Goal: Information Seeking & Learning: Learn about a topic

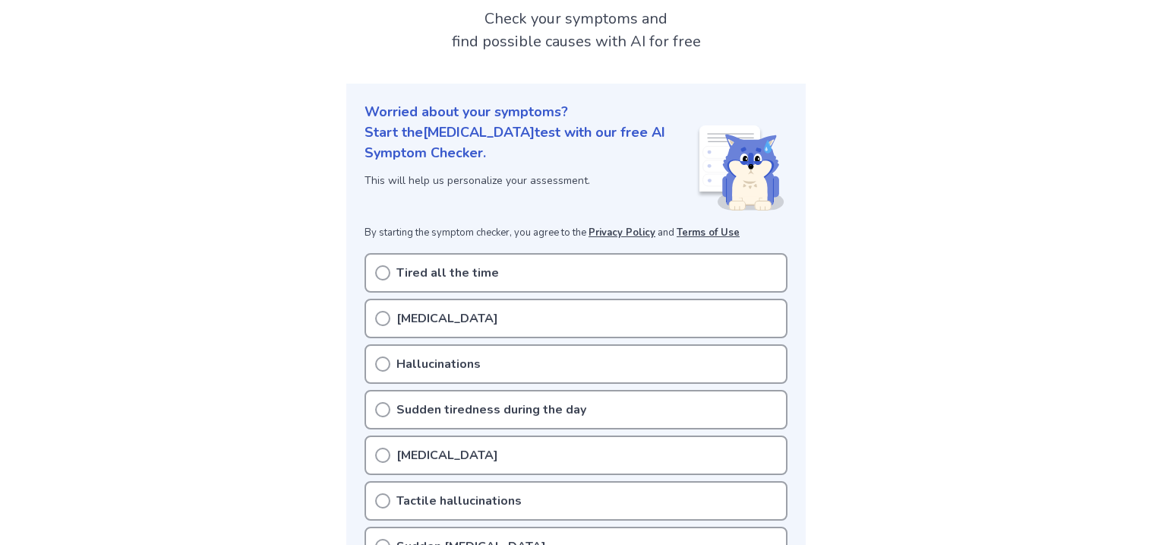
click at [382, 273] on icon at bounding box center [382, 272] width 15 height 15
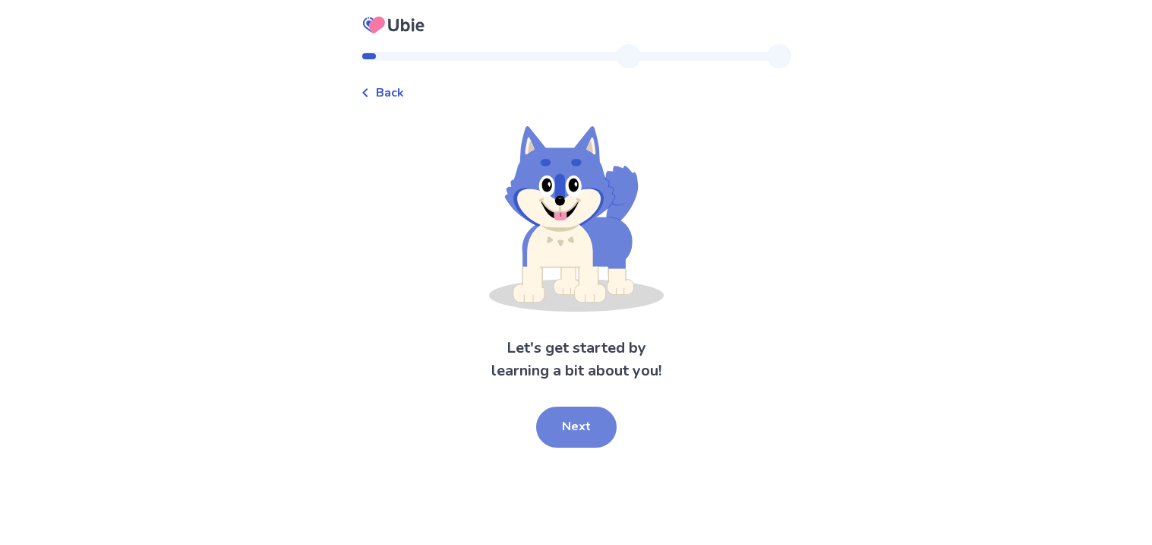
click at [592, 446] on button "Next" at bounding box center [576, 426] width 81 height 41
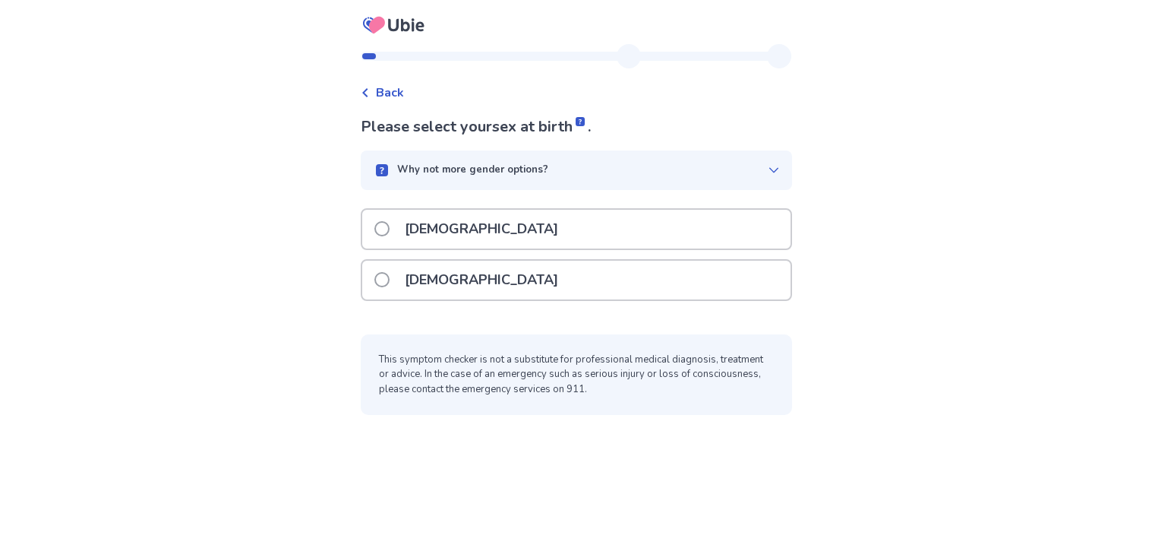
click at [646, 270] on div "[DEMOGRAPHIC_DATA]" at bounding box center [576, 280] width 428 height 39
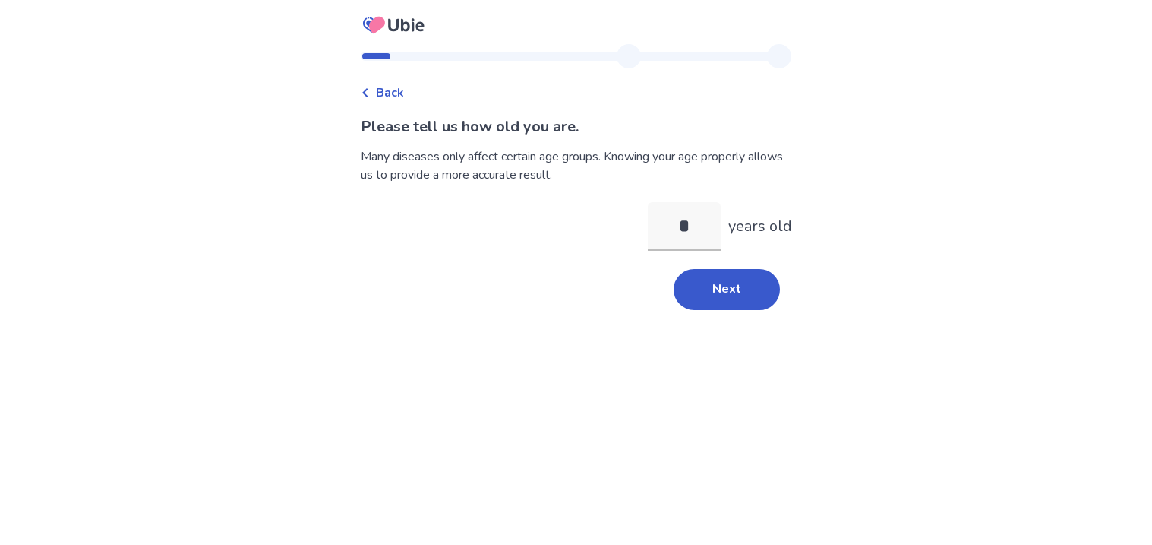
type input "**"
click at [716, 283] on button "Next" at bounding box center [727, 289] width 106 height 41
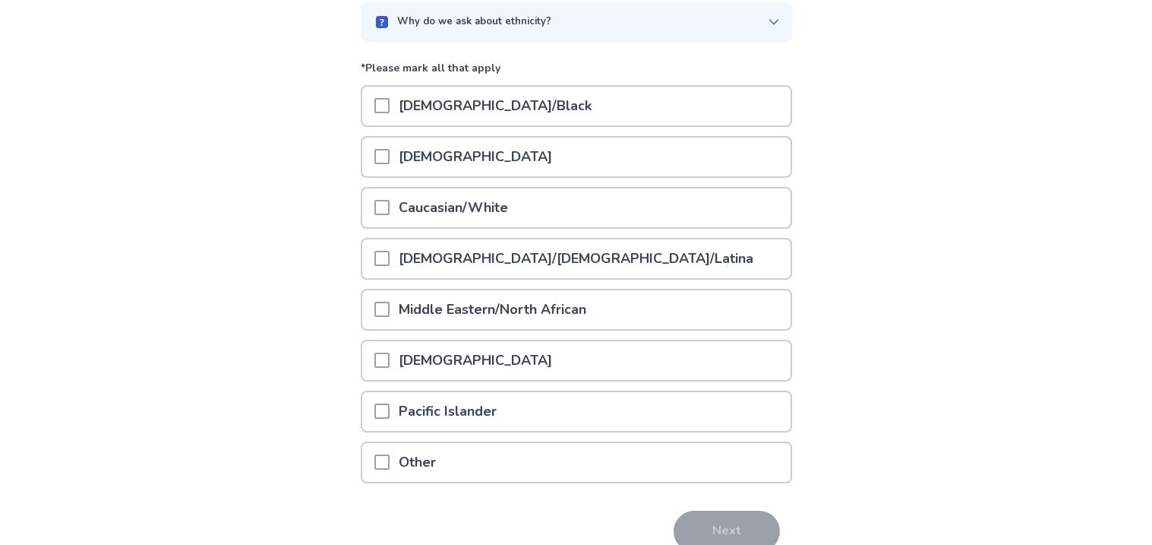
scroll to position [153, 0]
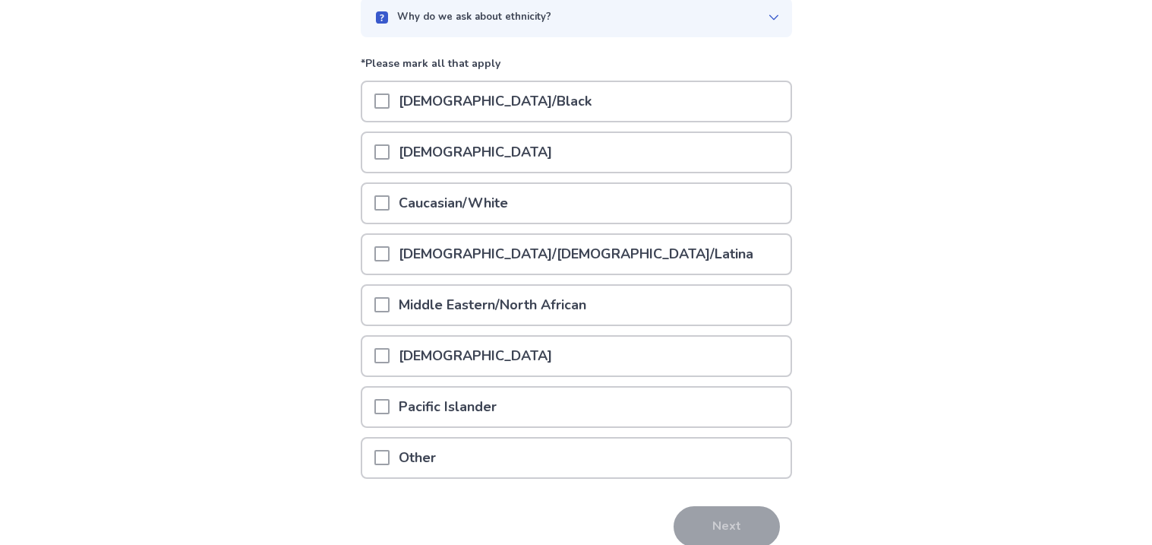
click at [588, 90] on div "[DEMOGRAPHIC_DATA]/Black" at bounding box center [576, 101] width 428 height 39
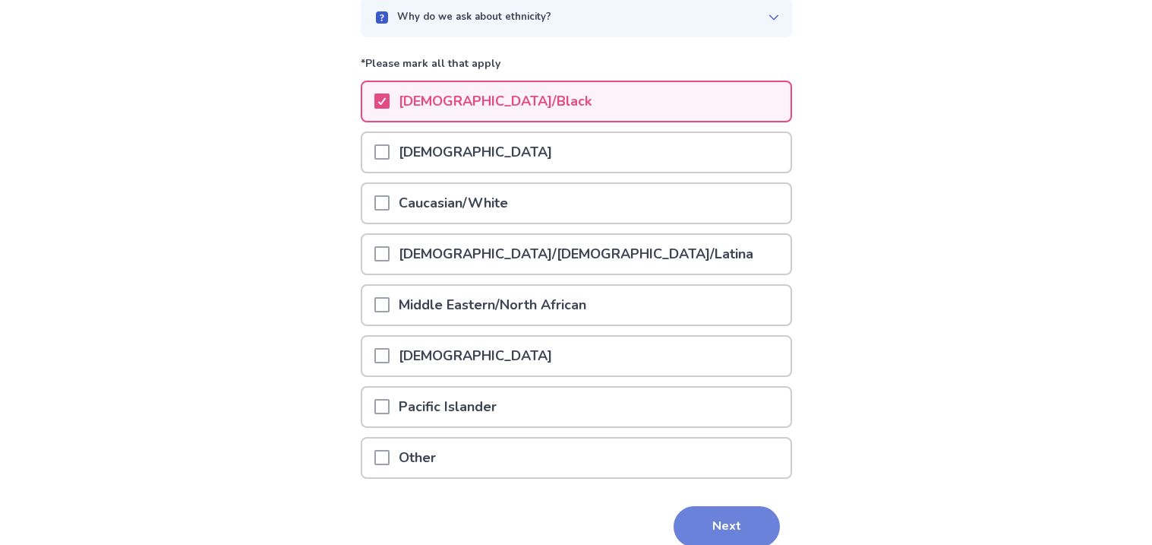
click at [752, 520] on button "Next" at bounding box center [727, 526] width 106 height 41
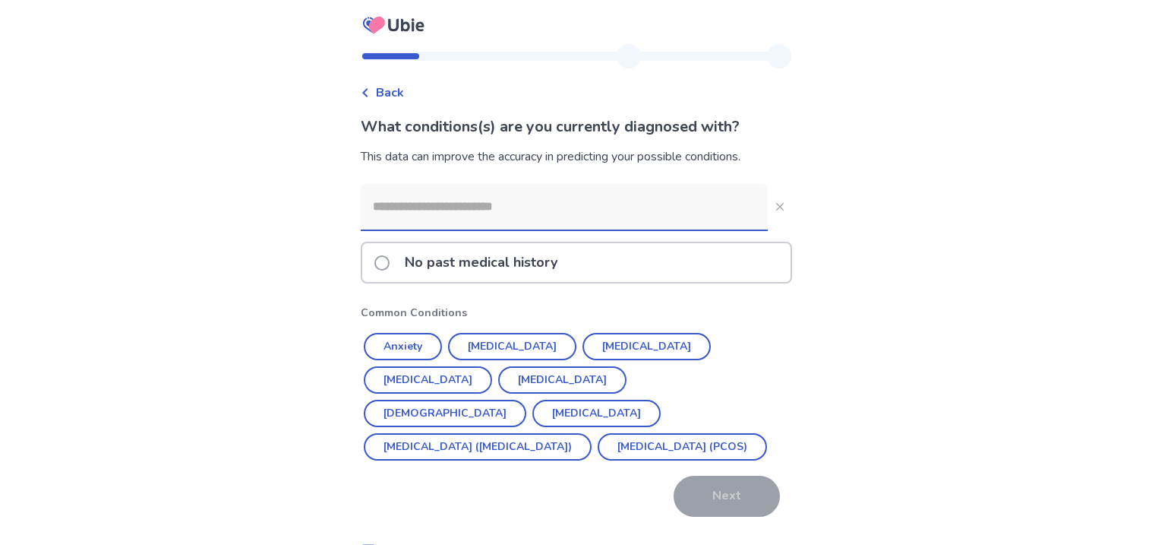
click at [583, 261] on div "No past medical history" at bounding box center [576, 262] width 428 height 39
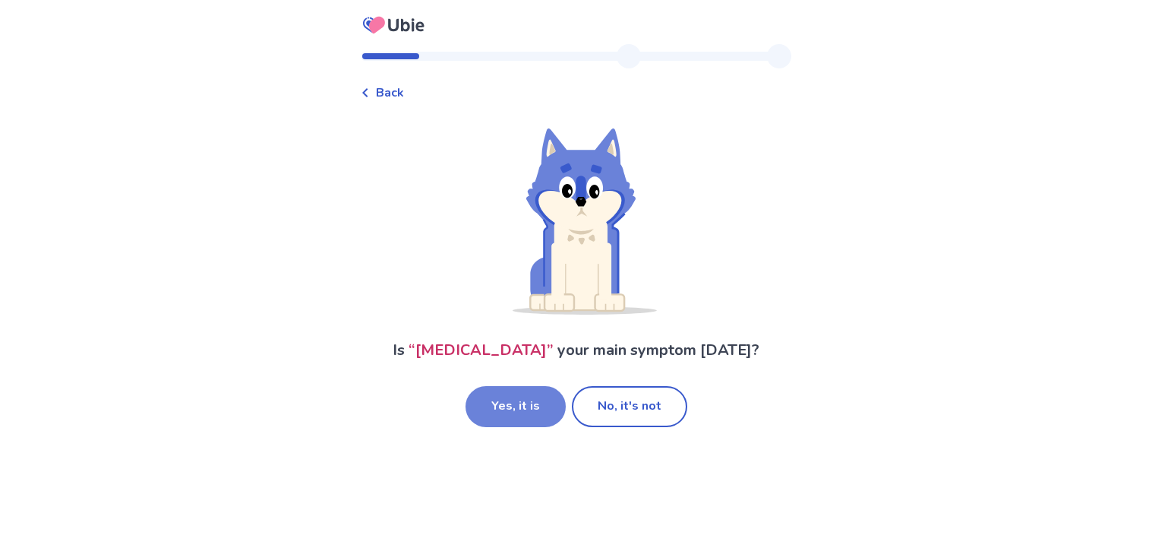
click at [520, 427] on button "Yes, it is" at bounding box center [516, 406] width 100 height 41
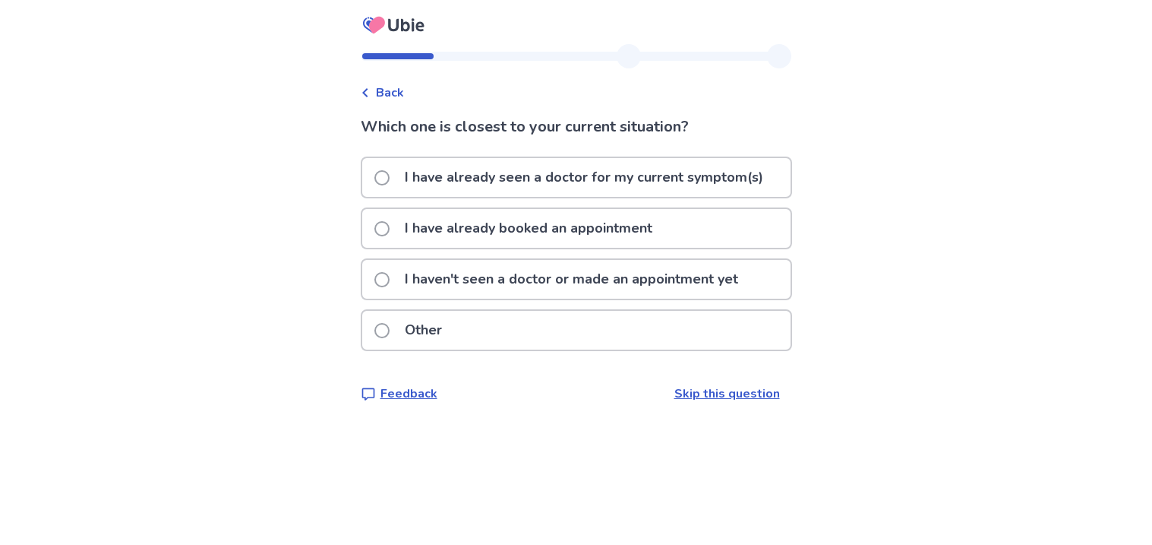
click at [600, 270] on p "I haven't seen a doctor or made an appointment yet" at bounding box center [572, 279] width 352 height 39
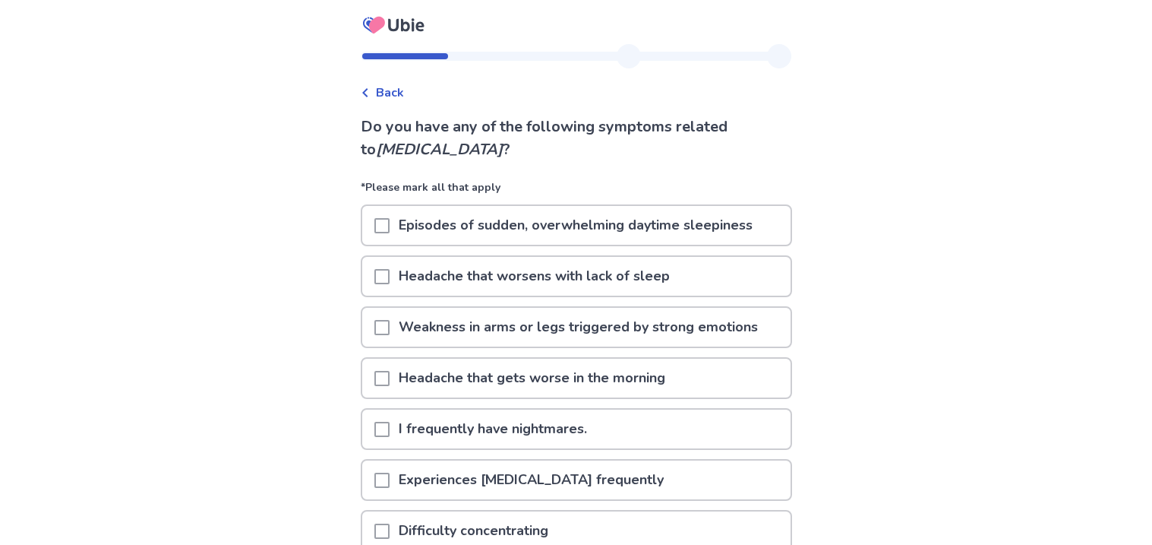
click at [518, 220] on p "Episodes of sudden, overwhelming daytime sleepiness" at bounding box center [576, 225] width 372 height 39
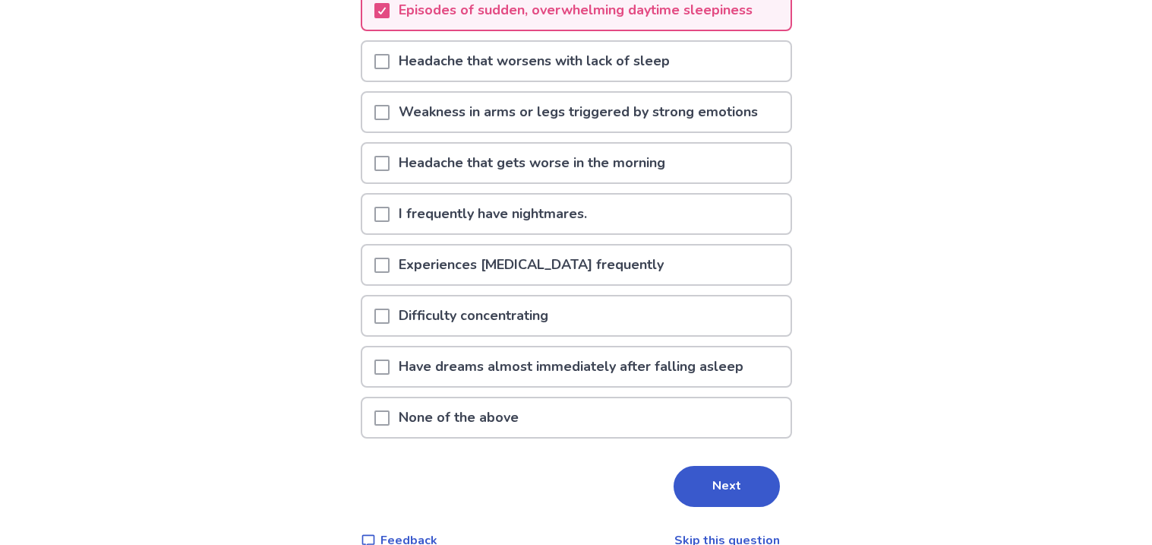
scroll to position [216, 0]
click at [693, 107] on p "Weakness in arms or legs triggered by strong emotions" at bounding box center [579, 111] width 378 height 39
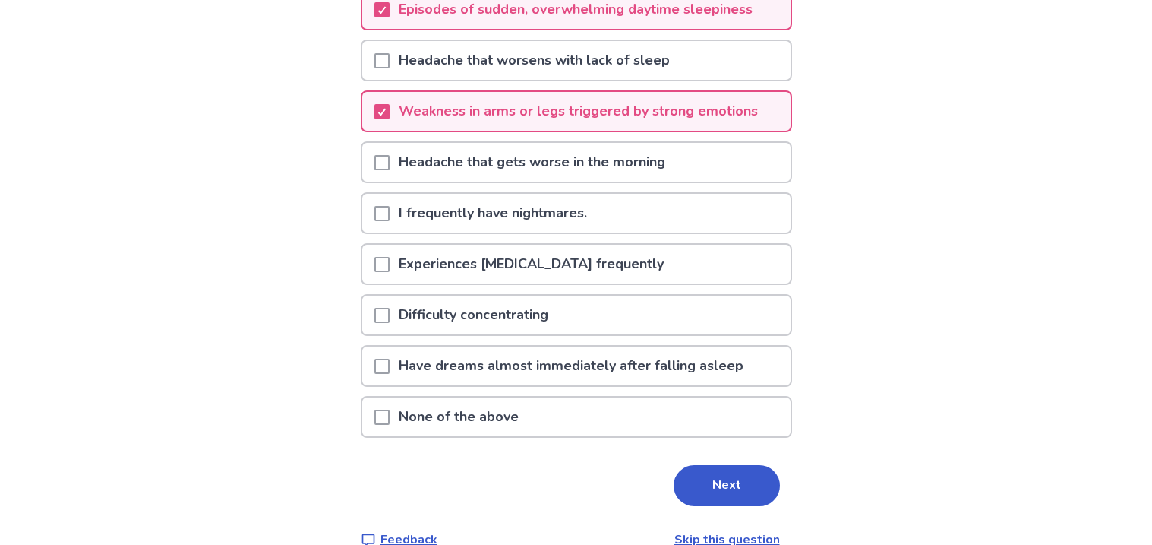
click at [492, 309] on p "Difficulty concentrating" at bounding box center [474, 315] width 168 height 39
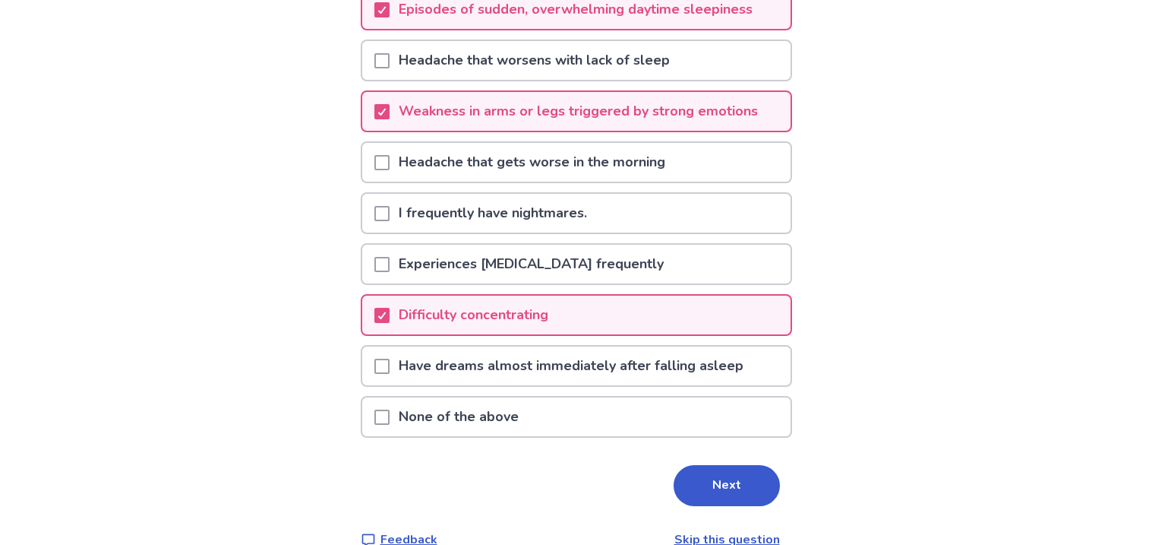
click at [725, 347] on p "Have dreams almost immediately after falling asleep" at bounding box center [571, 365] width 363 height 39
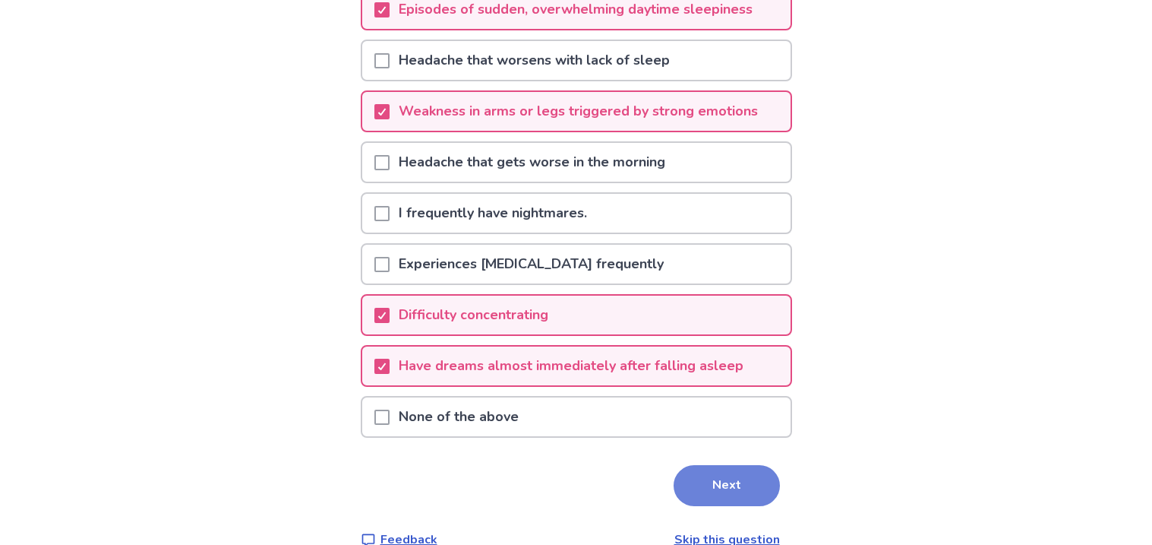
click at [753, 478] on button "Next" at bounding box center [727, 485] width 106 height 41
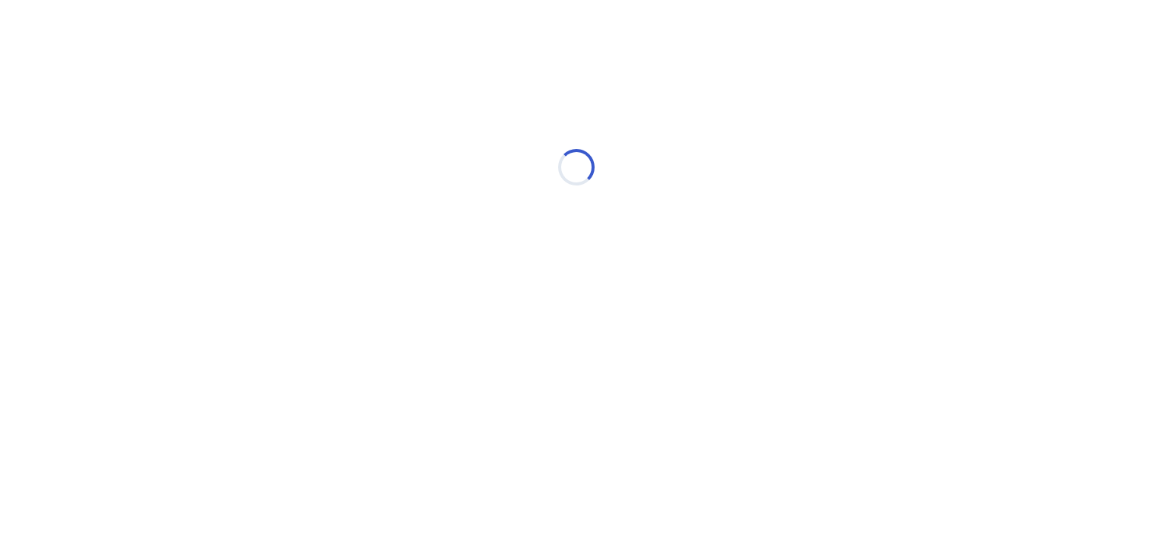
scroll to position [0, 0]
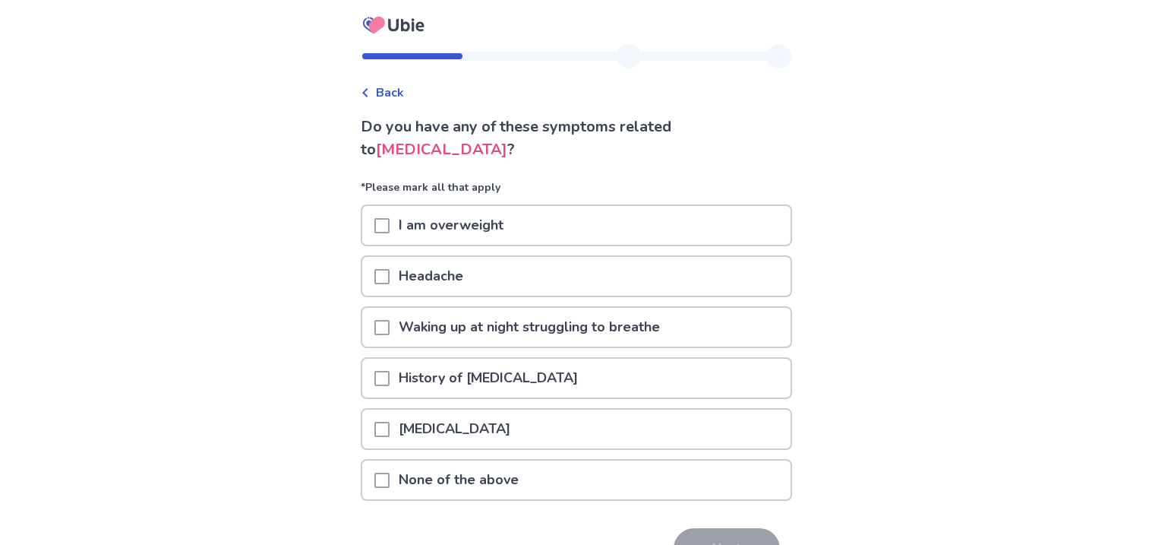
click at [382, 226] on span at bounding box center [382, 225] width 15 height 15
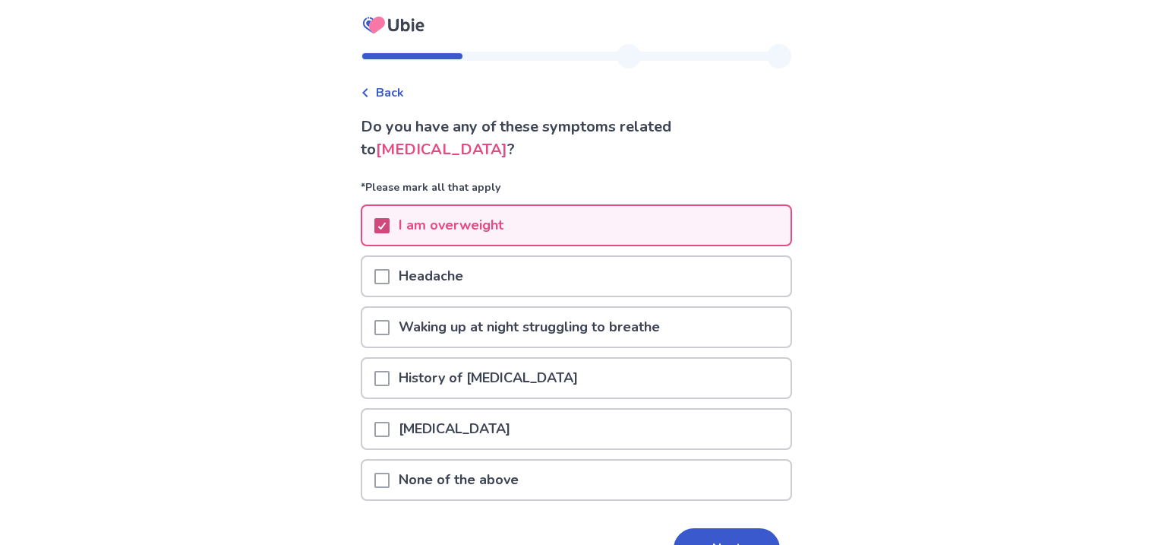
click at [382, 226] on span at bounding box center [382, 225] width 15 height 15
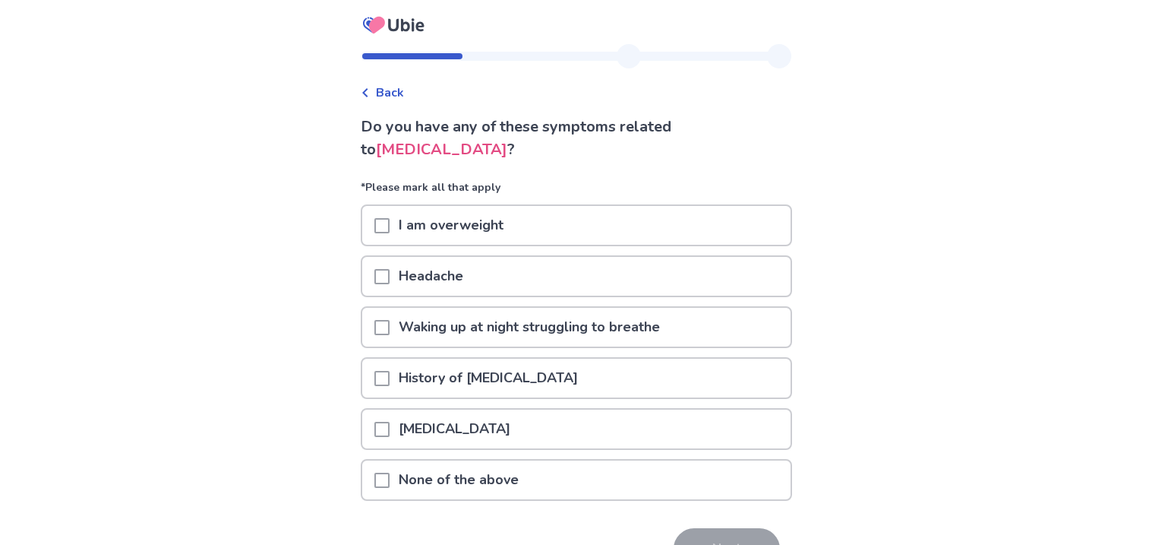
click at [382, 226] on span at bounding box center [382, 225] width 15 height 15
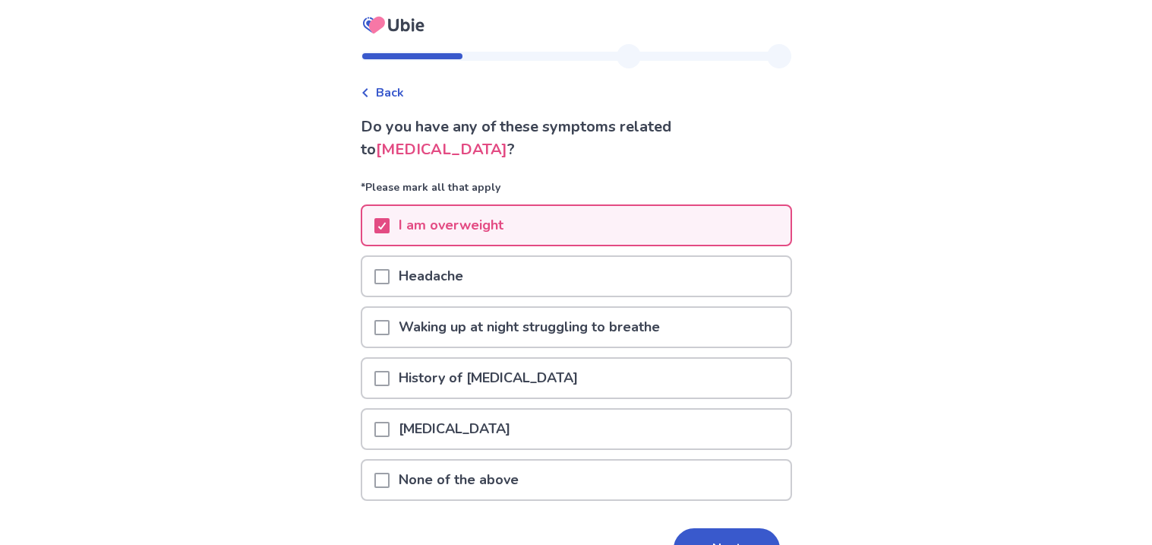
click at [380, 425] on div "[MEDICAL_DATA]" at bounding box center [576, 428] width 428 height 39
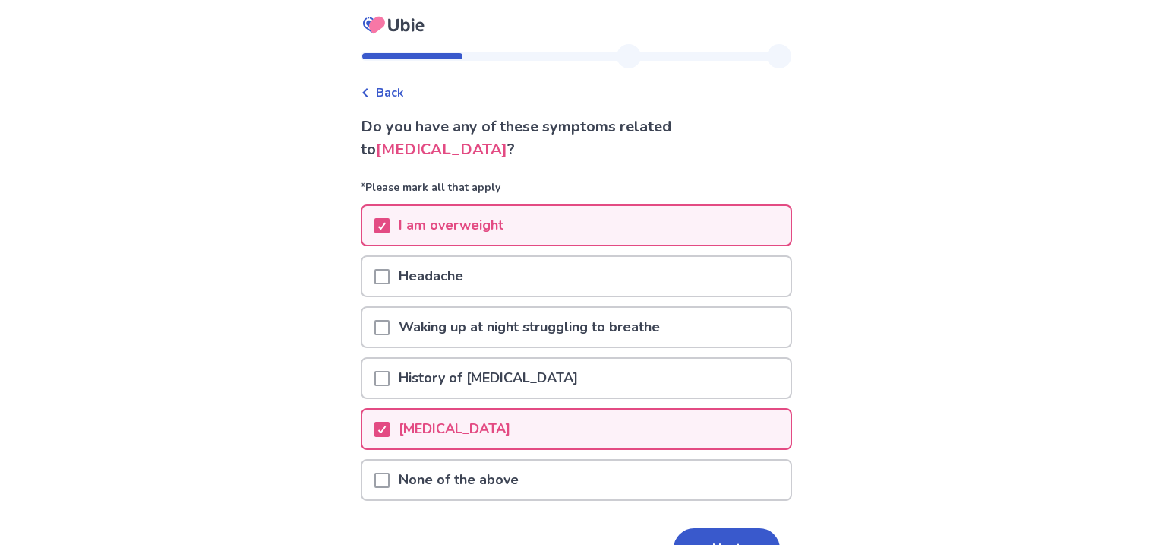
click at [389, 375] on span at bounding box center [382, 378] width 15 height 15
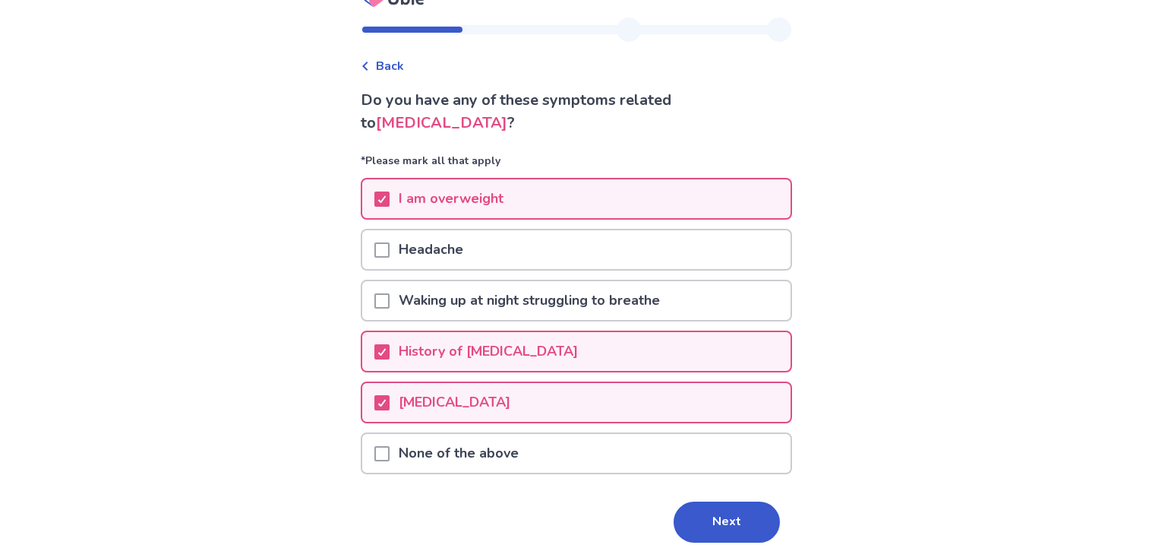
scroll to position [71, 0]
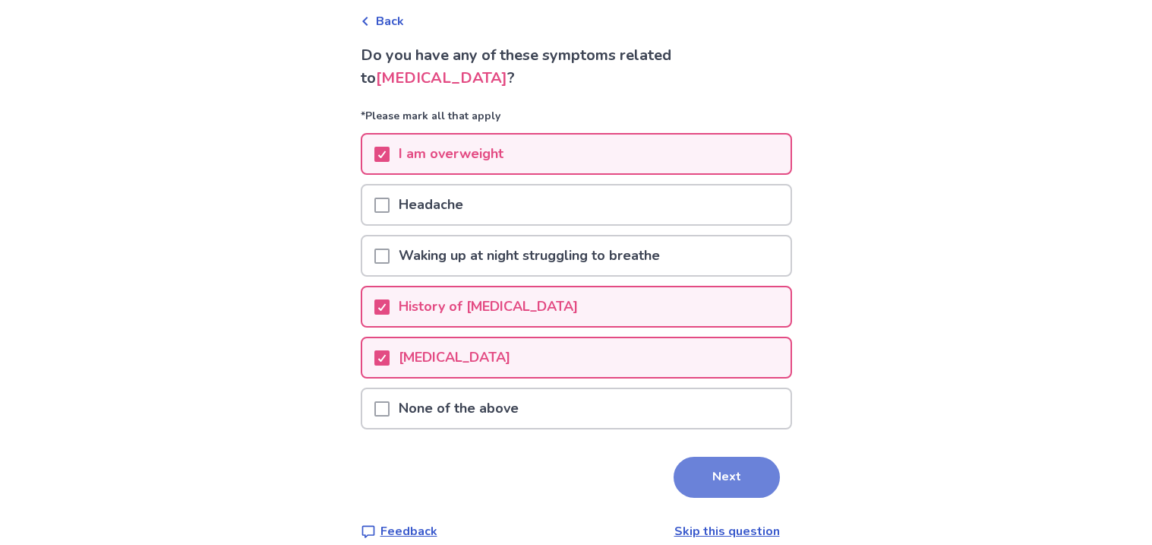
click at [695, 484] on button "Next" at bounding box center [727, 477] width 106 height 41
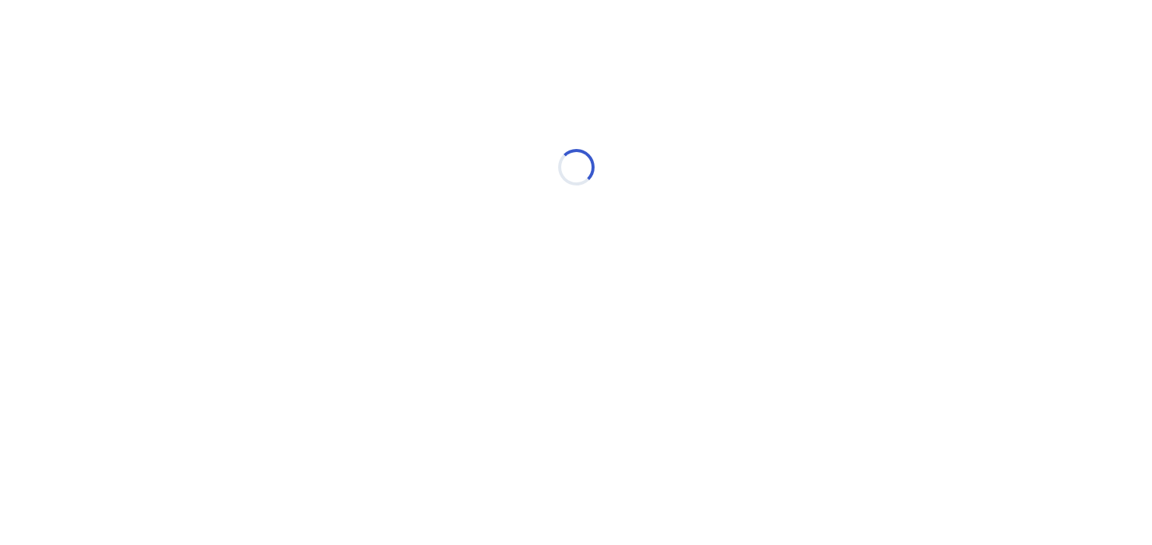
scroll to position [0, 0]
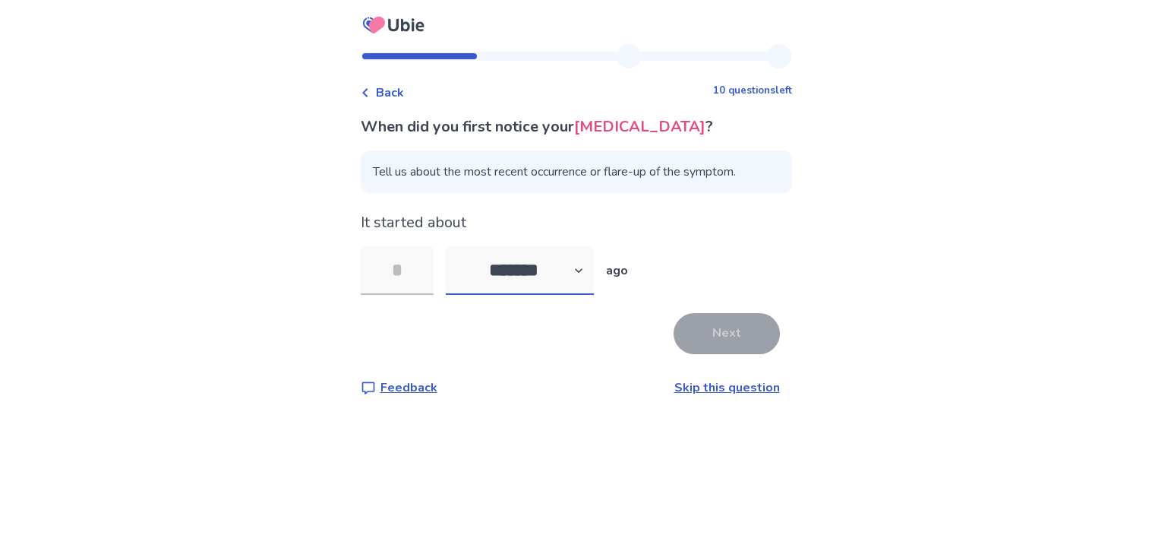
click at [558, 295] on select "******* ****** ******* ******** *******" at bounding box center [520, 270] width 148 height 49
click at [526, 514] on div "Back 10 questions left When did you first notice your [MEDICAL_DATA] ? Tell us …" at bounding box center [576, 272] width 1152 height 545
click at [564, 295] on select "******* ****** ******* ******** *******" at bounding box center [520, 270] width 148 height 49
select select "*"
click at [454, 268] on select "******* ****** ******* ******** *******" at bounding box center [520, 270] width 148 height 49
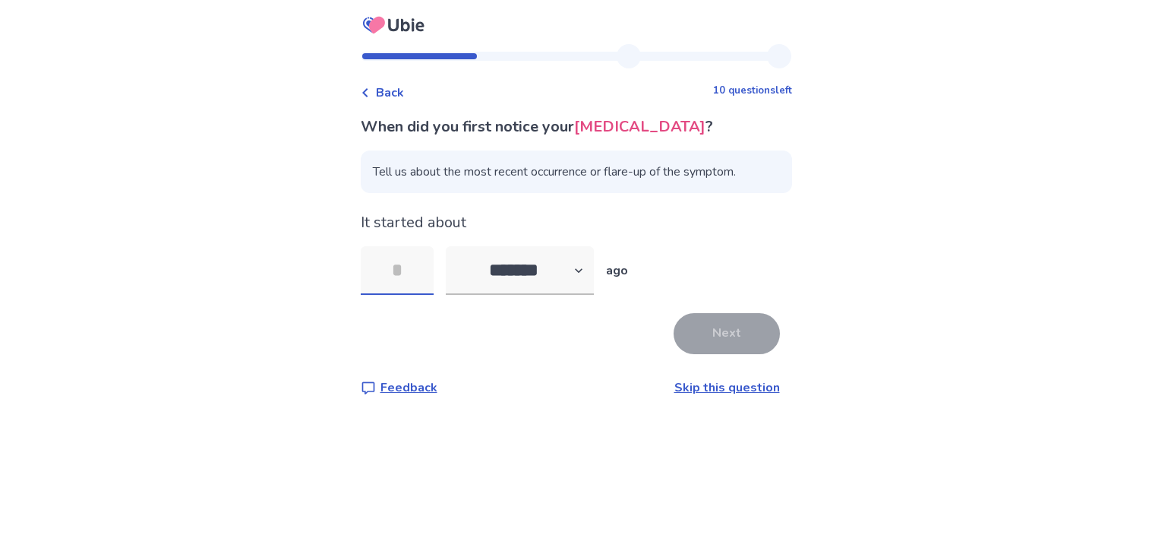
click at [406, 289] on input "tel" at bounding box center [397, 270] width 73 height 49
type input "**"
click at [678, 352] on button "Next" at bounding box center [727, 333] width 106 height 41
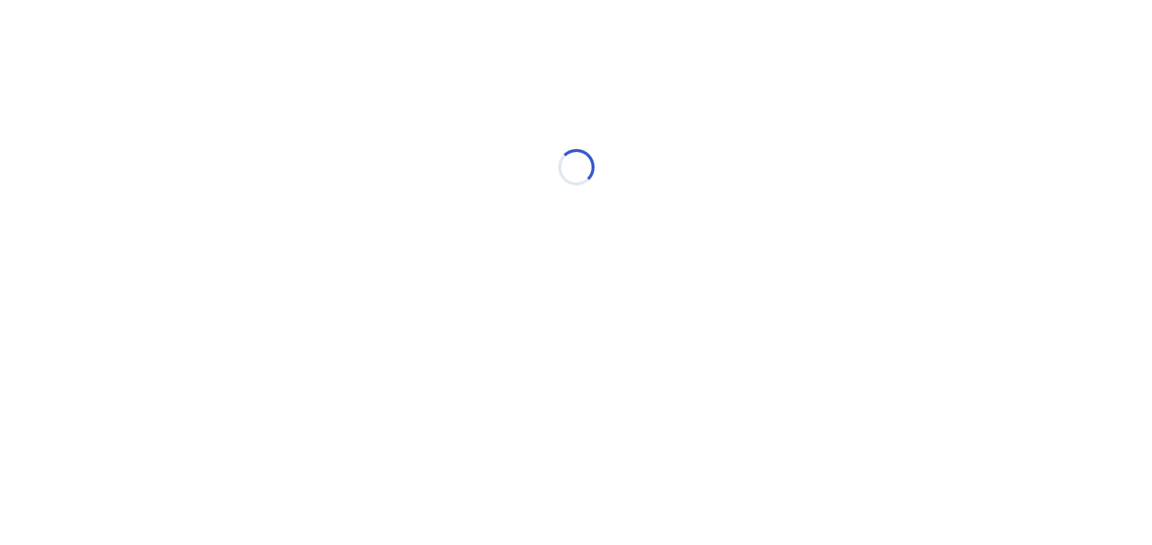
select select "*"
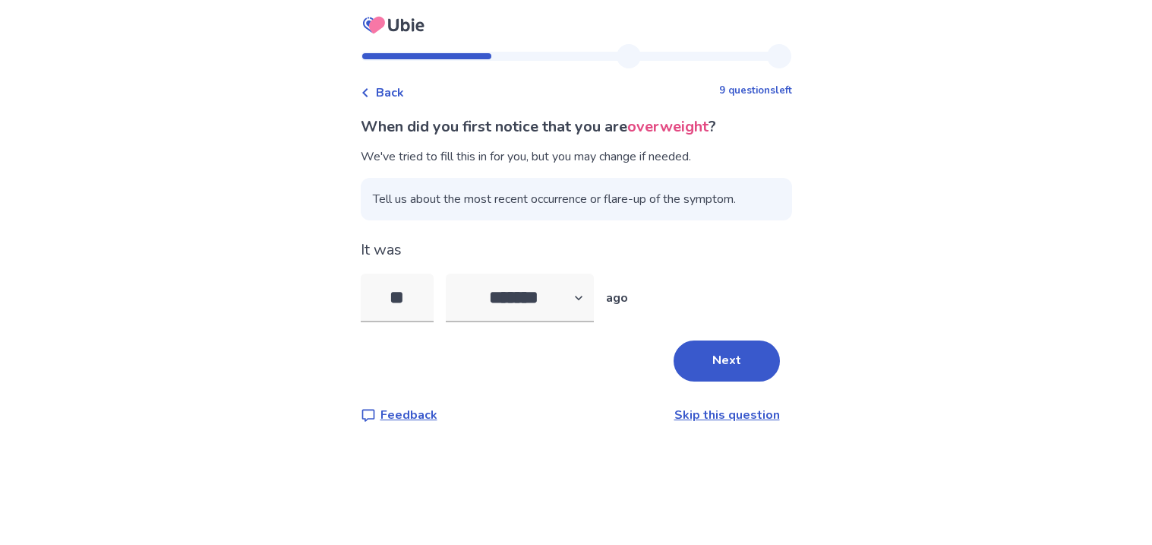
click at [678, 352] on button "Next" at bounding box center [727, 360] width 106 height 41
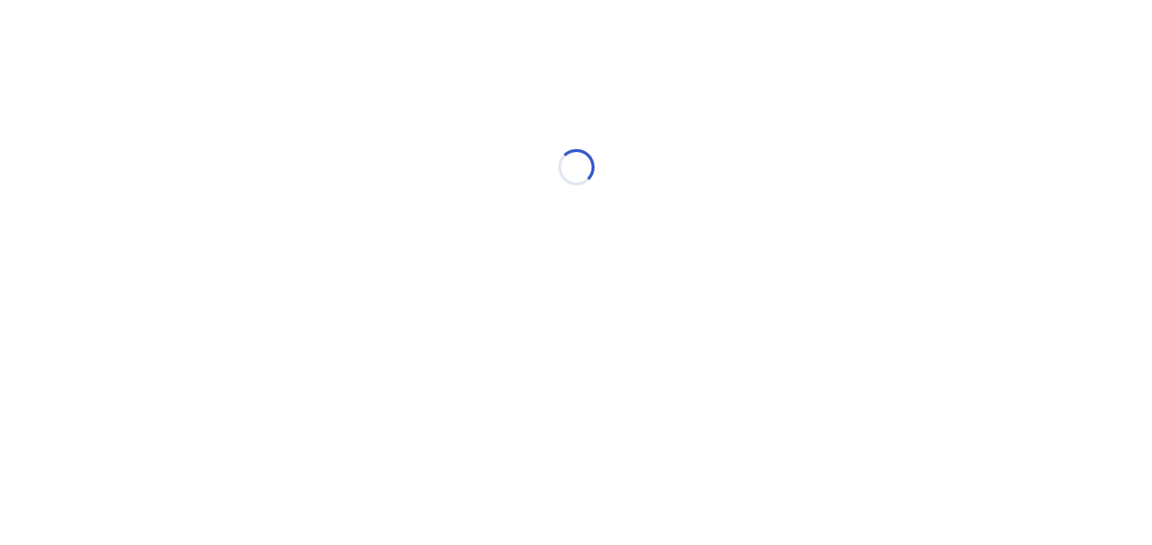
select select "*"
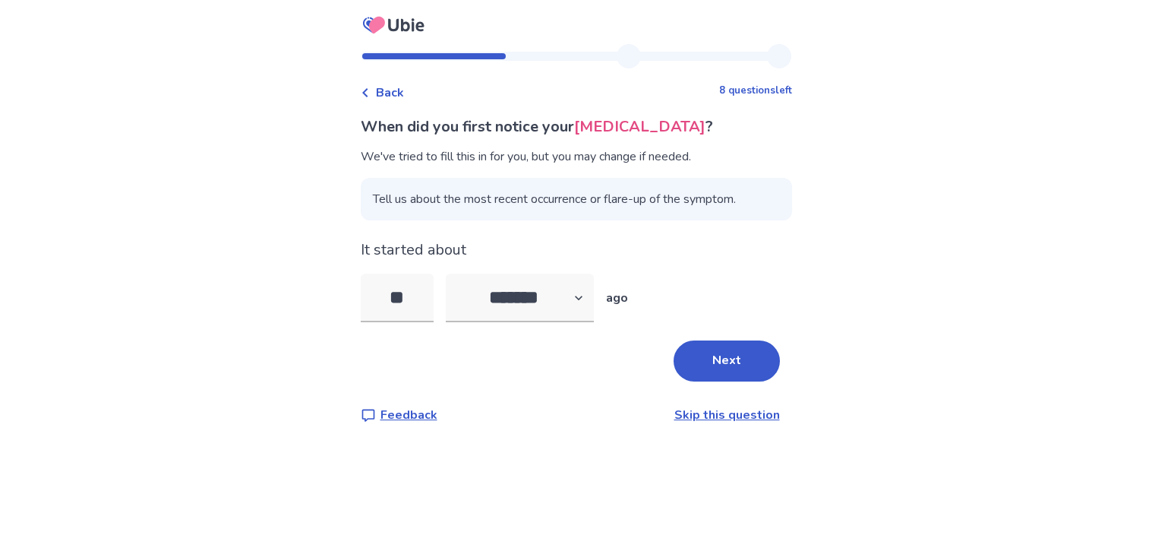
click at [678, 352] on button "Next" at bounding box center [727, 360] width 106 height 41
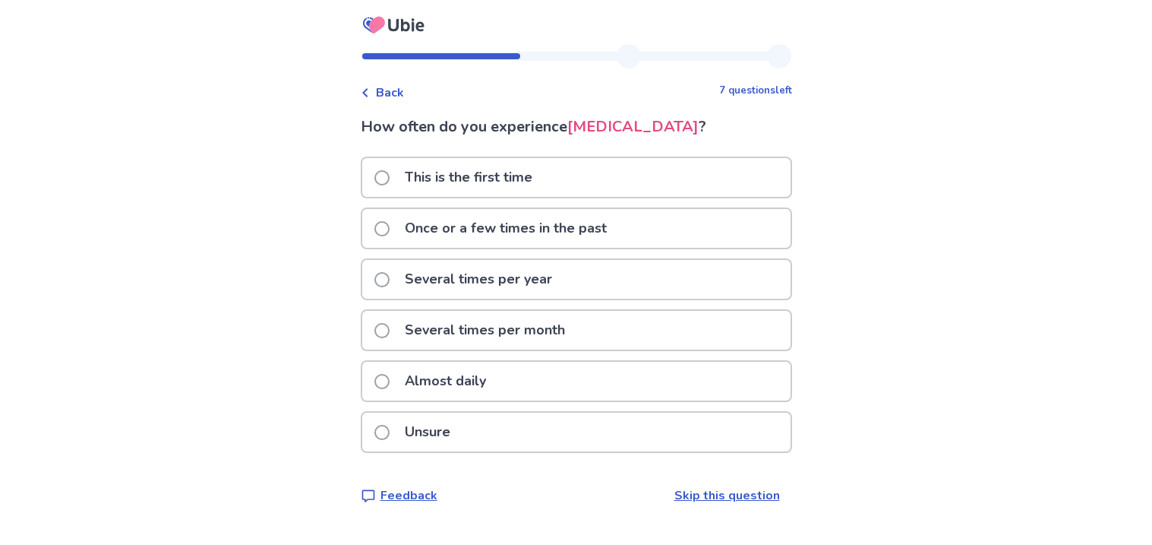
click at [659, 400] on div "Almost daily" at bounding box center [576, 381] width 428 height 39
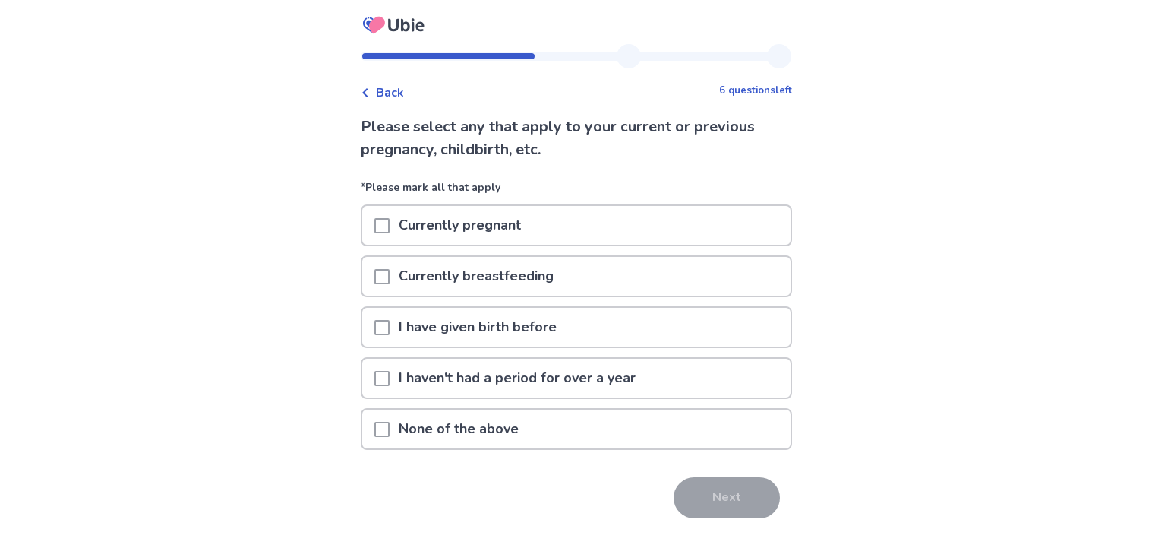
click at [567, 237] on div "Currently pregnant" at bounding box center [576, 225] width 428 height 39
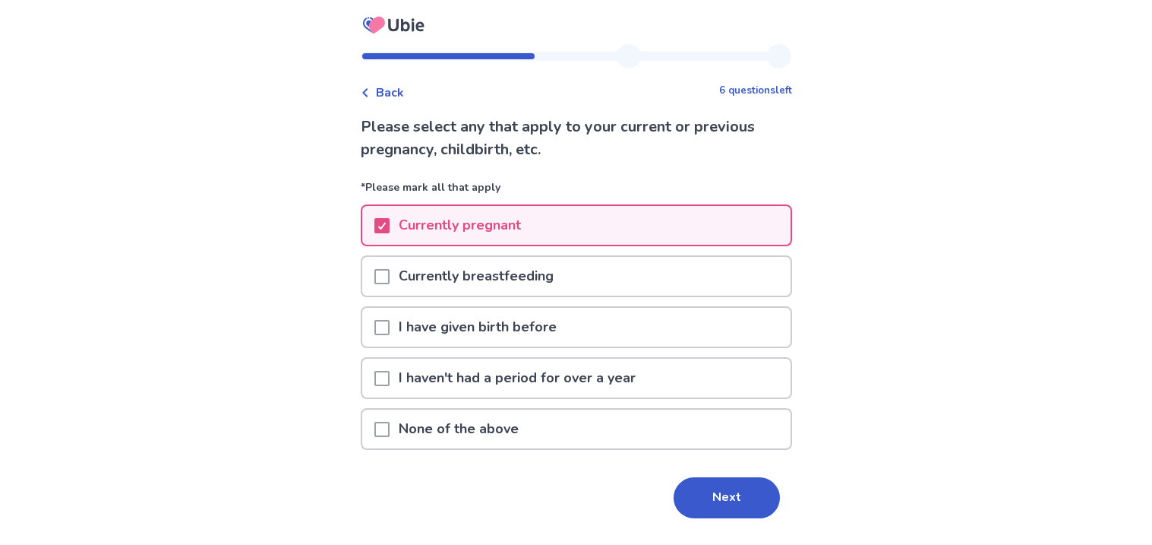
click at [548, 225] on div "Currently pregnant" at bounding box center [576, 225] width 428 height 39
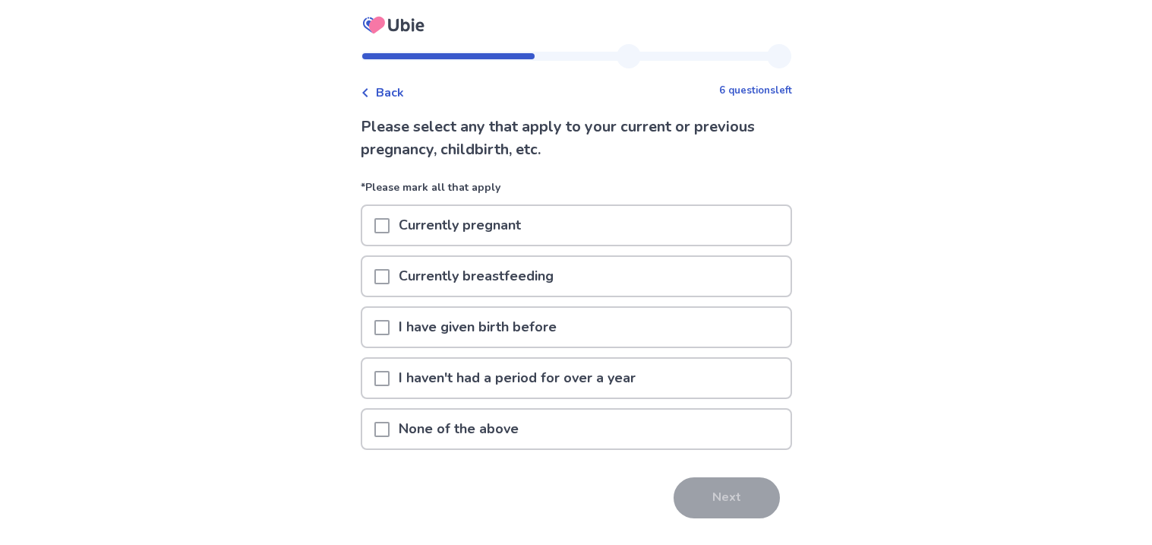
click at [646, 428] on div "None of the above" at bounding box center [576, 428] width 428 height 39
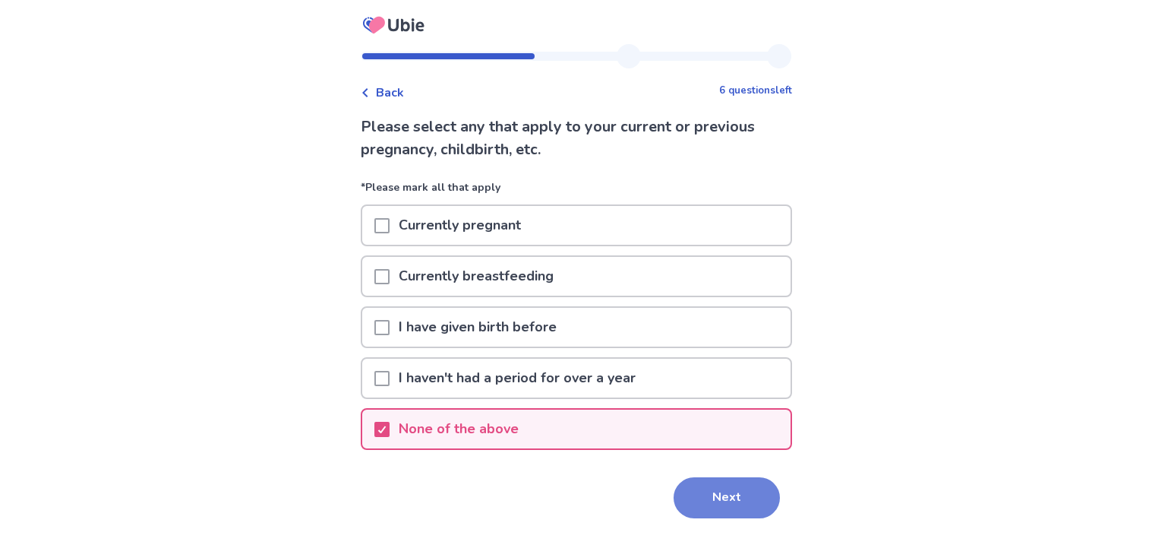
click at [707, 494] on button "Next" at bounding box center [727, 497] width 106 height 41
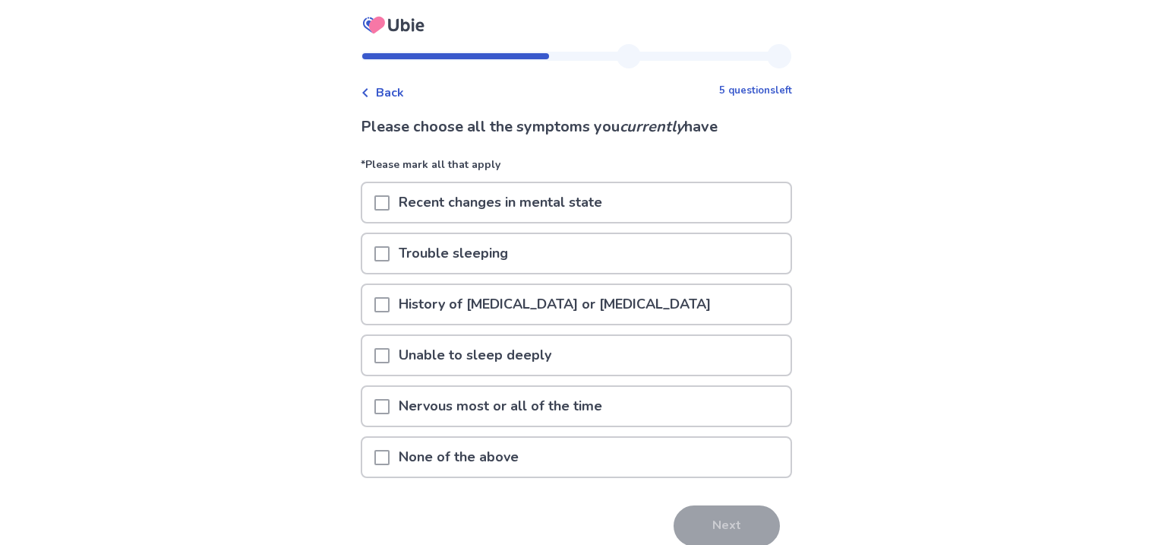
click at [632, 190] on div "Recent changes in mental state" at bounding box center [576, 202] width 428 height 39
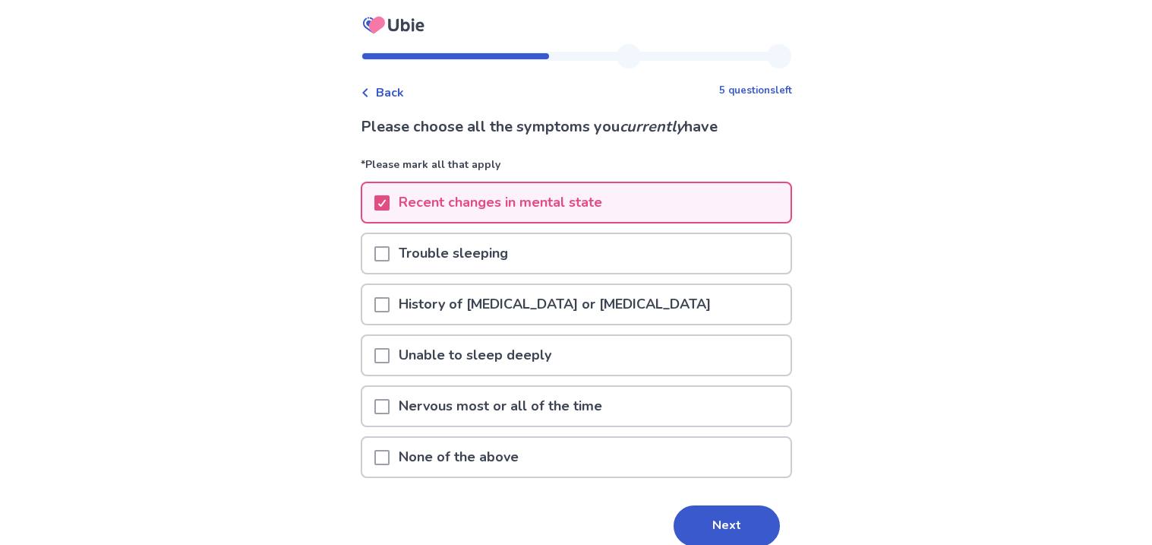
click at [552, 394] on p "Nervous most or all of the time" at bounding box center [501, 406] width 222 height 39
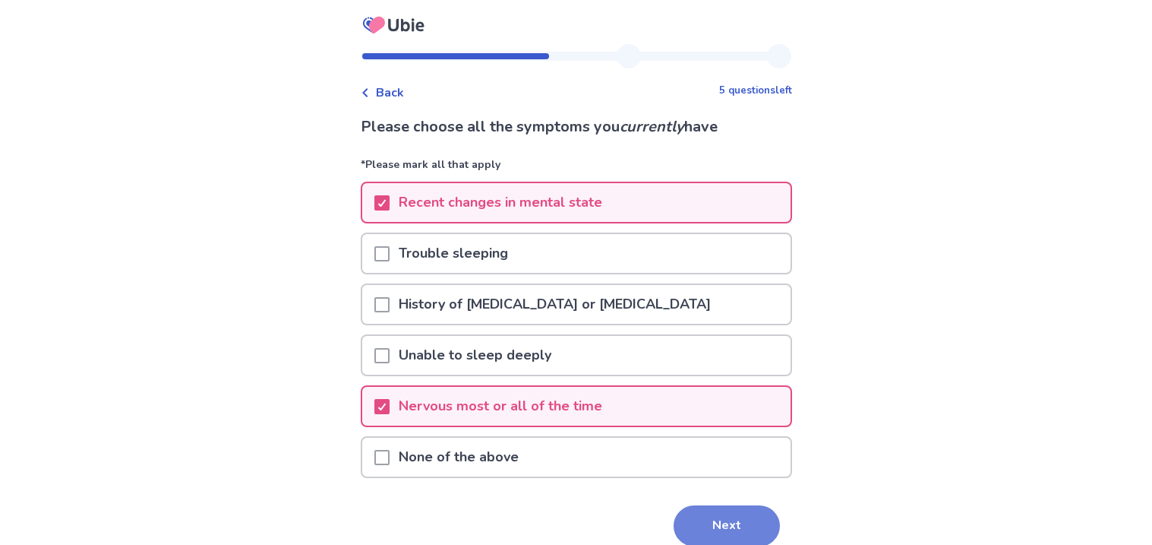
click at [706, 523] on button "Next" at bounding box center [727, 525] width 106 height 41
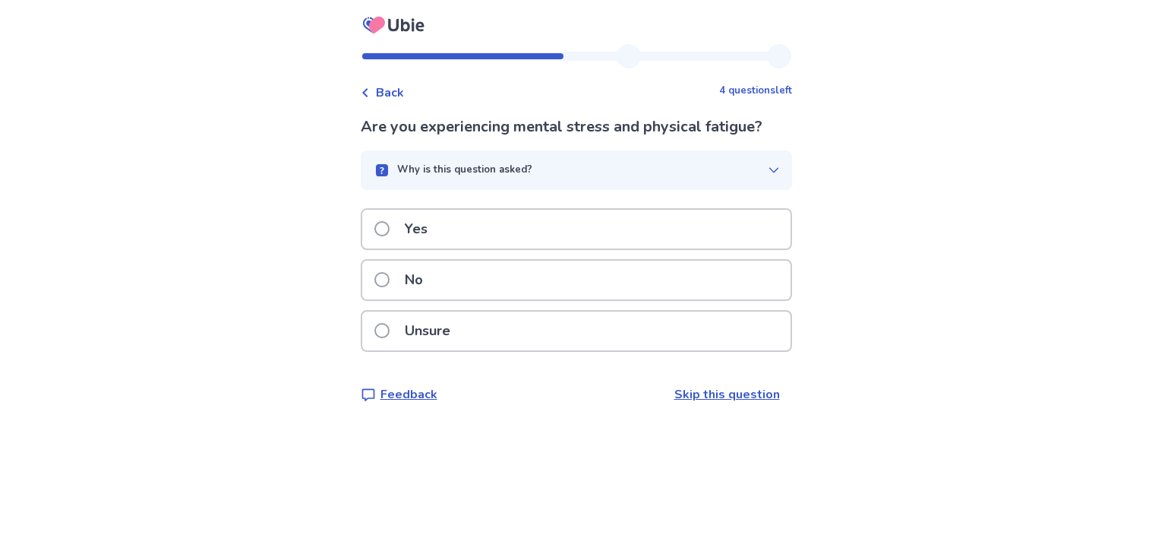
click at [479, 225] on div "Yes" at bounding box center [576, 229] width 428 height 39
click at [432, 275] on p "No" at bounding box center [414, 280] width 36 height 39
click at [632, 242] on div "Yes" at bounding box center [576, 229] width 428 height 39
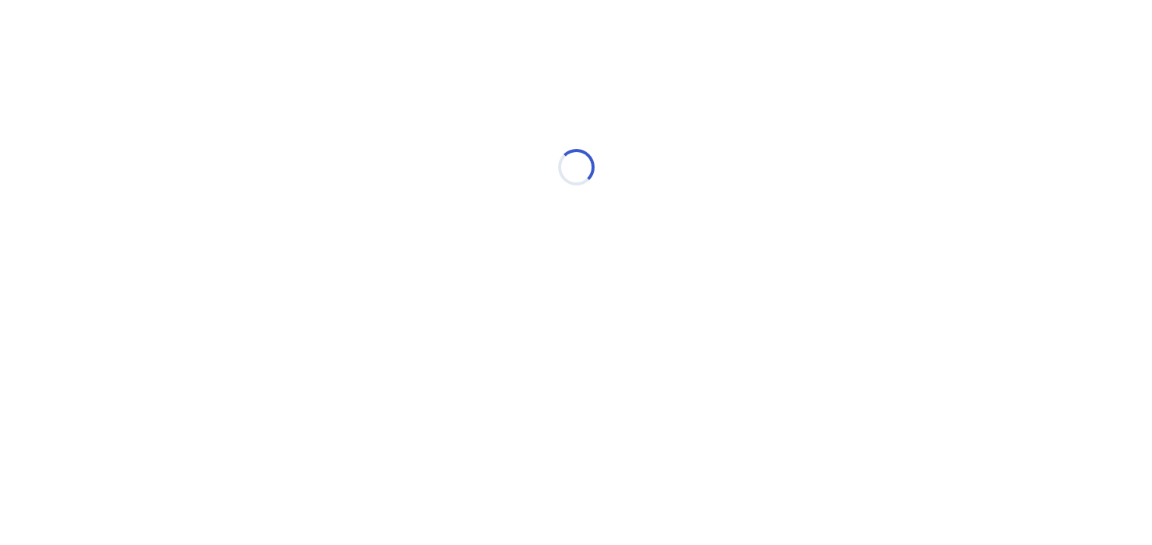
select select "*"
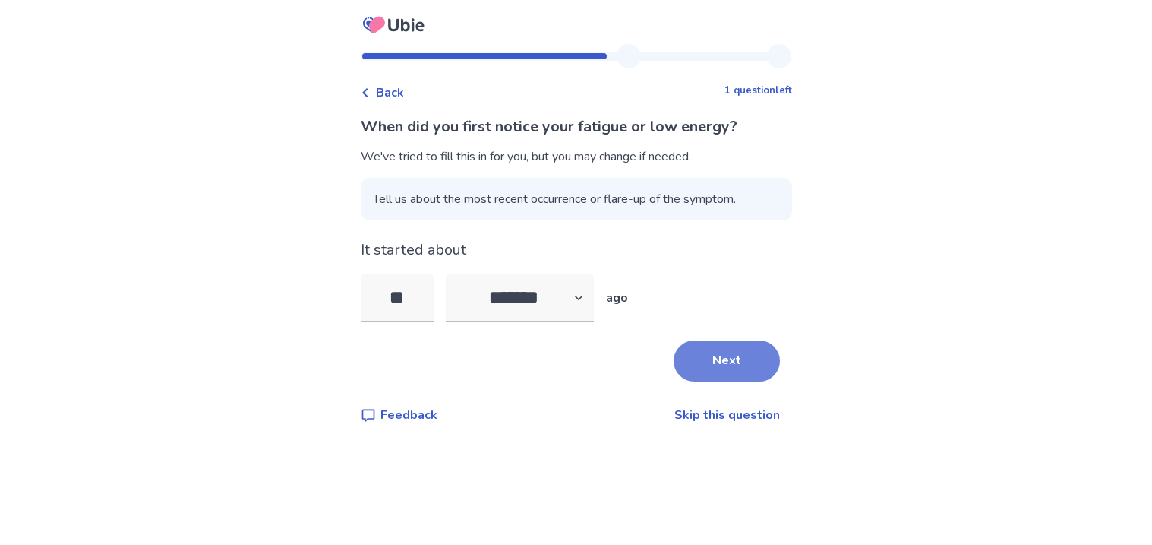
click at [716, 368] on button "Next" at bounding box center [727, 360] width 106 height 41
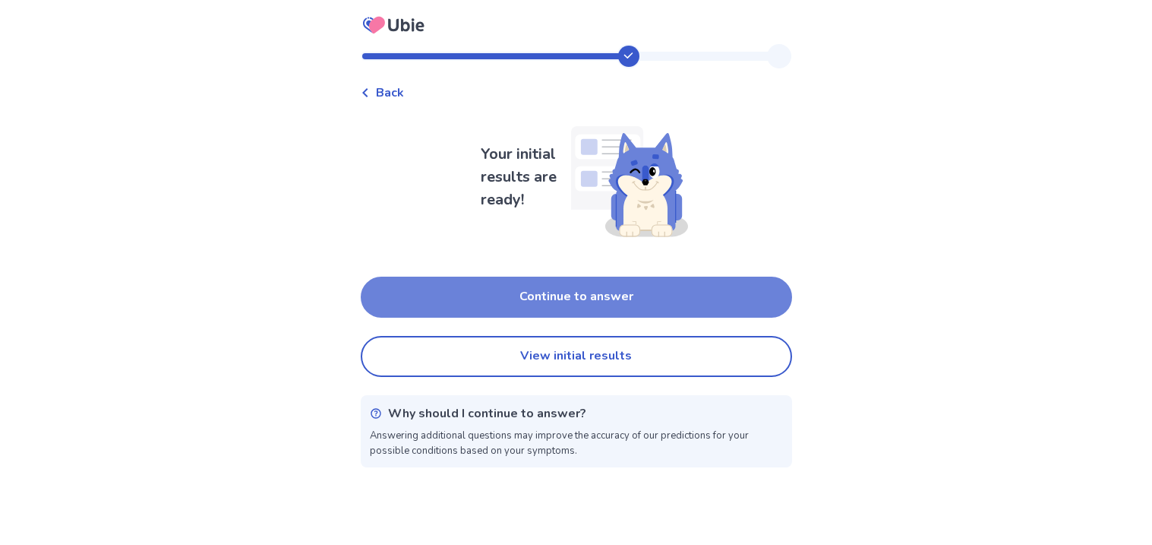
click at [691, 283] on button "Continue to answer" at bounding box center [576, 297] width 431 height 41
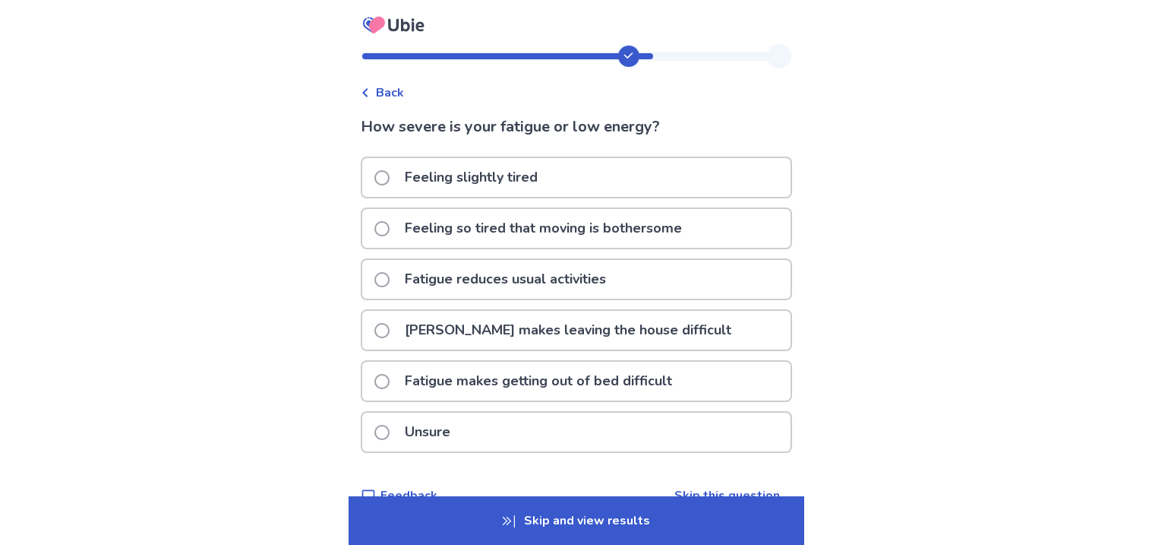
click at [368, 94] on icon at bounding box center [364, 92] width 5 height 9
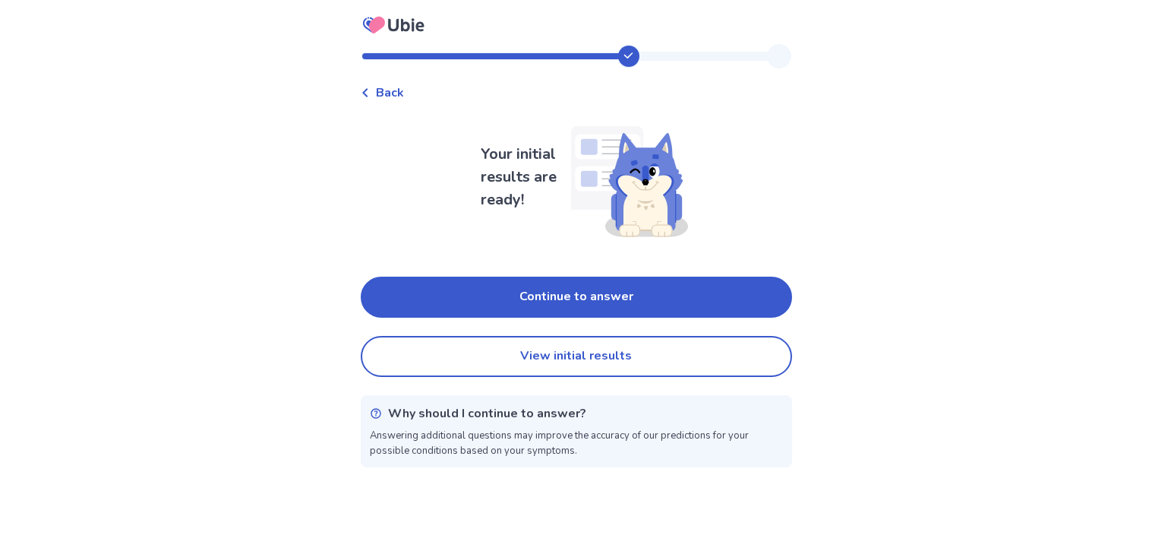
click at [594, 393] on div "Your initial results are ready! Continue to answer View initial results Why sho…" at bounding box center [576, 290] width 431 height 353
click at [626, 352] on button "View initial results" at bounding box center [576, 356] width 431 height 41
